Goal: Task Accomplishment & Management: Use online tool/utility

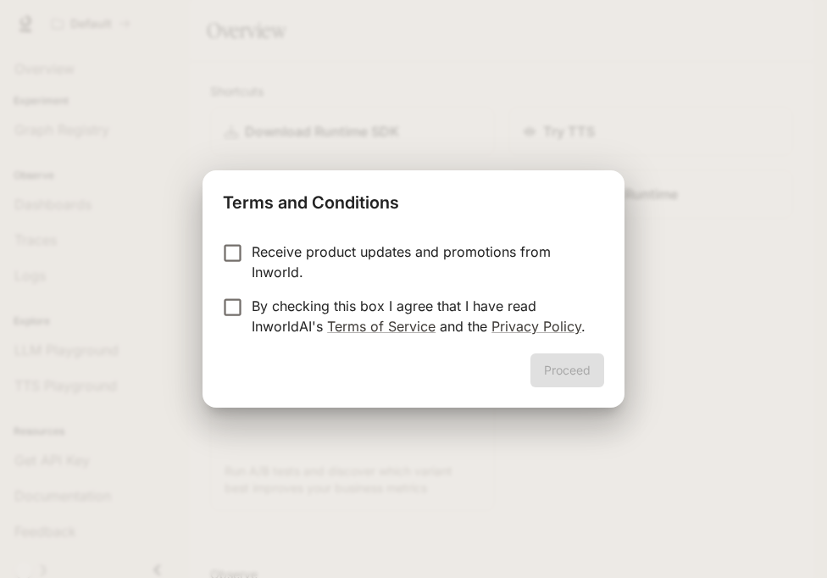
click at [483, 297] on p "By checking this box I agree that I have read InworldAI's Terms of Service and …" at bounding box center [421, 316] width 339 height 41
click at [574, 363] on button "Proceed" at bounding box center [567, 370] width 74 height 34
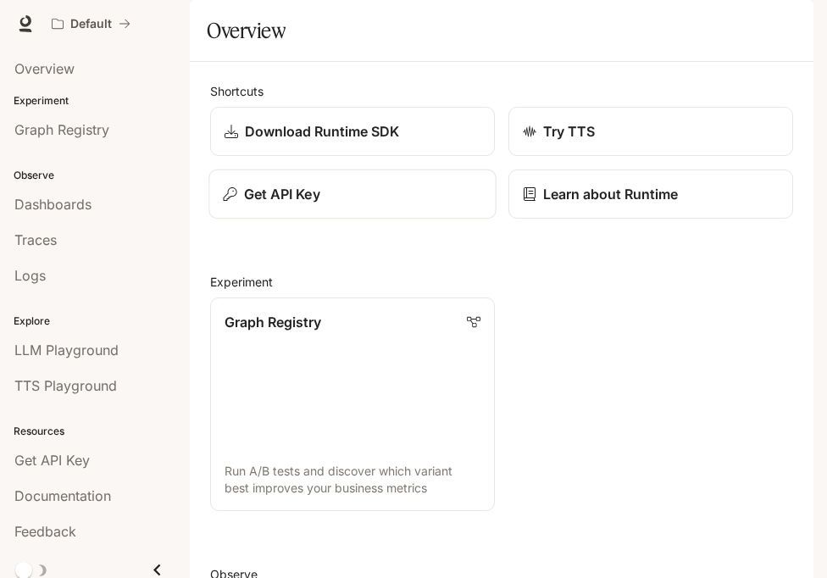
click at [379, 204] on div "Get API Key" at bounding box center [352, 194] width 258 height 20
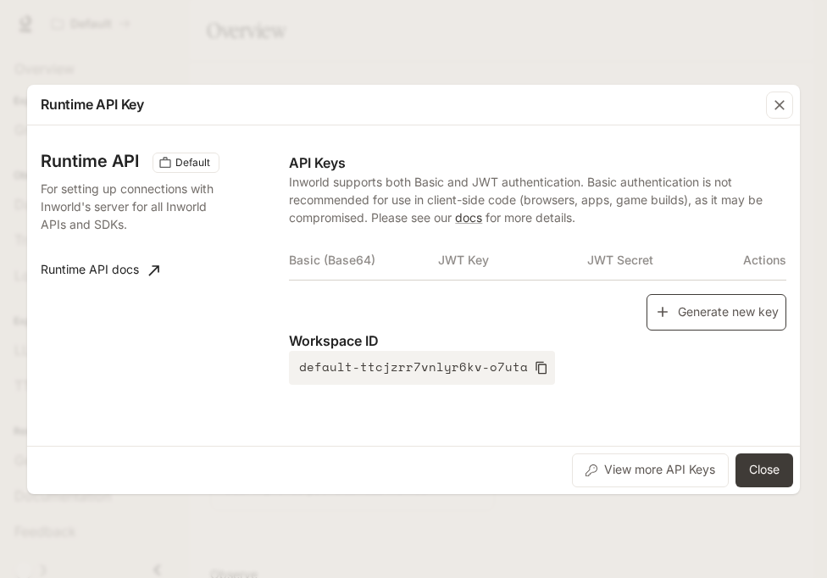
click at [695, 308] on button "Generate new key" at bounding box center [716, 312] width 140 height 36
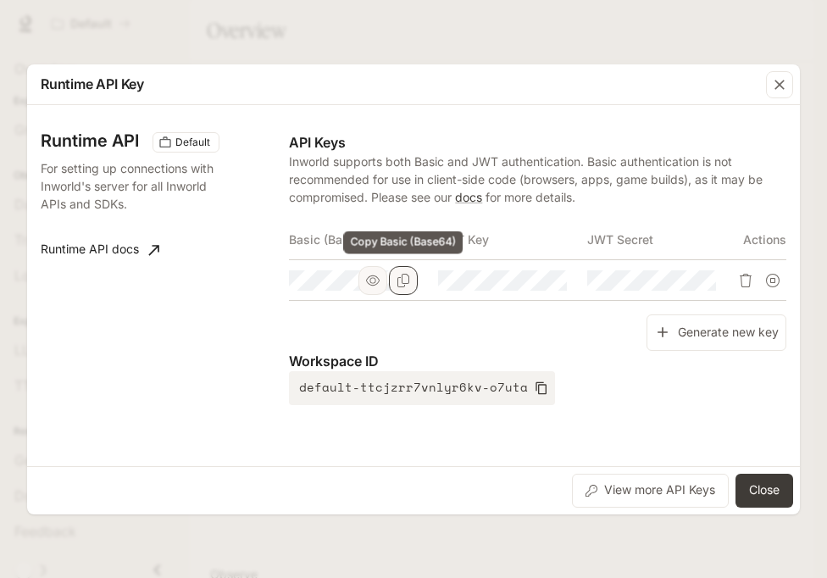
click at [402, 285] on icon "Copy Basic (Base64)" at bounding box center [403, 281] width 14 height 14
click at [767, 481] on button "Close" at bounding box center [764, 490] width 58 height 34
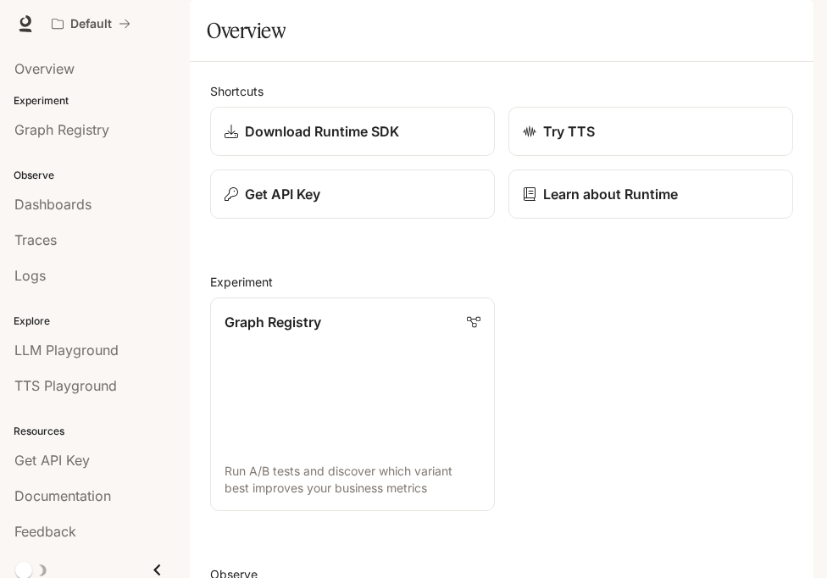
click at [778, 30] on button "button" at bounding box center [789, 24] width 34 height 34
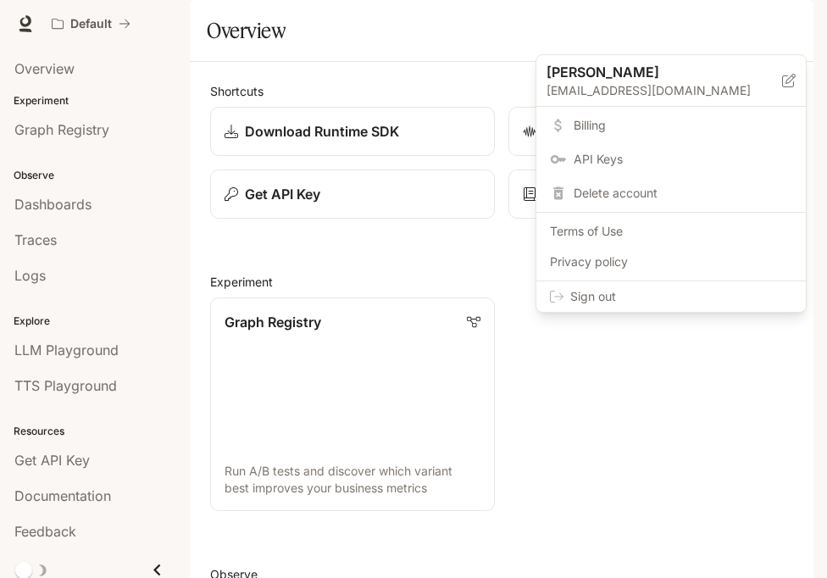
click at [695, 288] on span "Sign out" at bounding box center [681, 296] width 222 height 17
